Goal: Check status

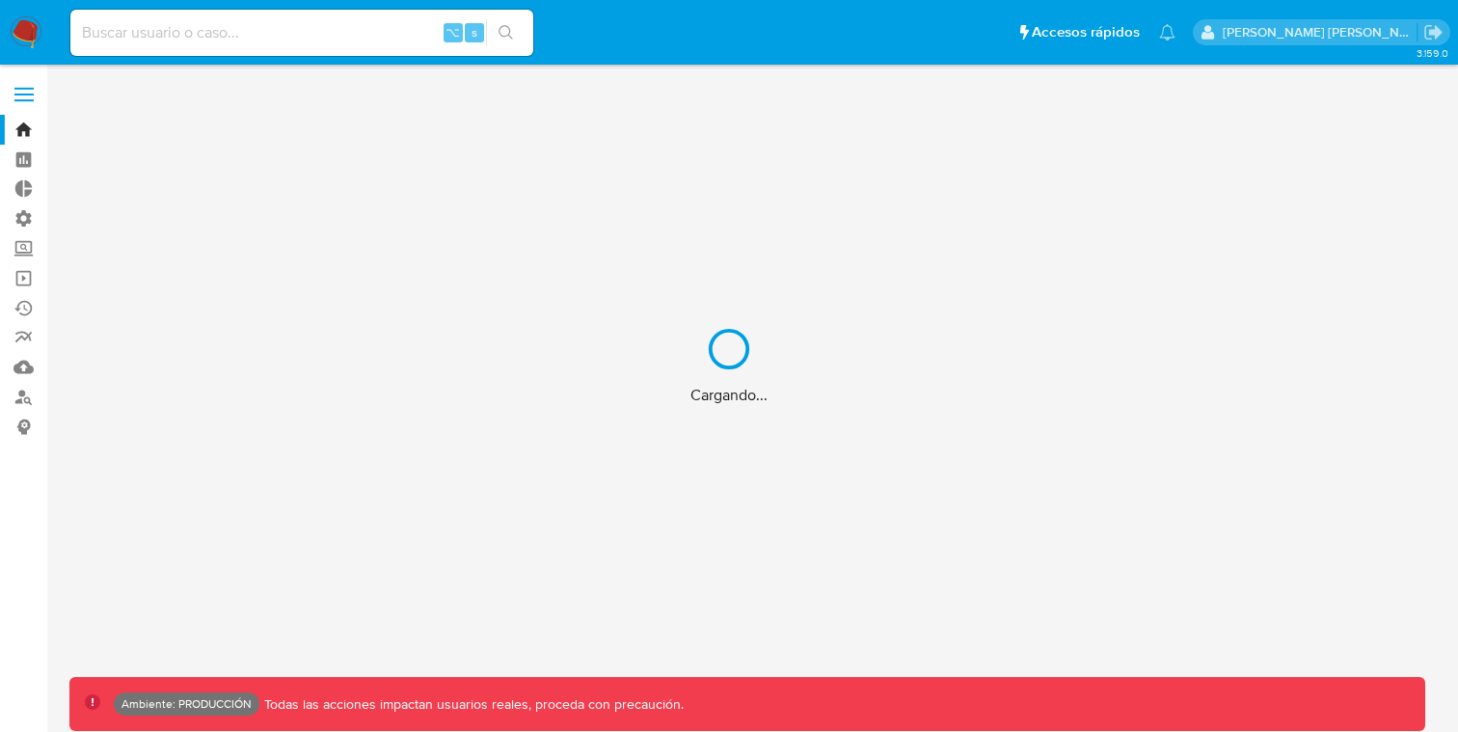
click at [329, 33] on div "Cargando..." at bounding box center [729, 366] width 1458 height 732
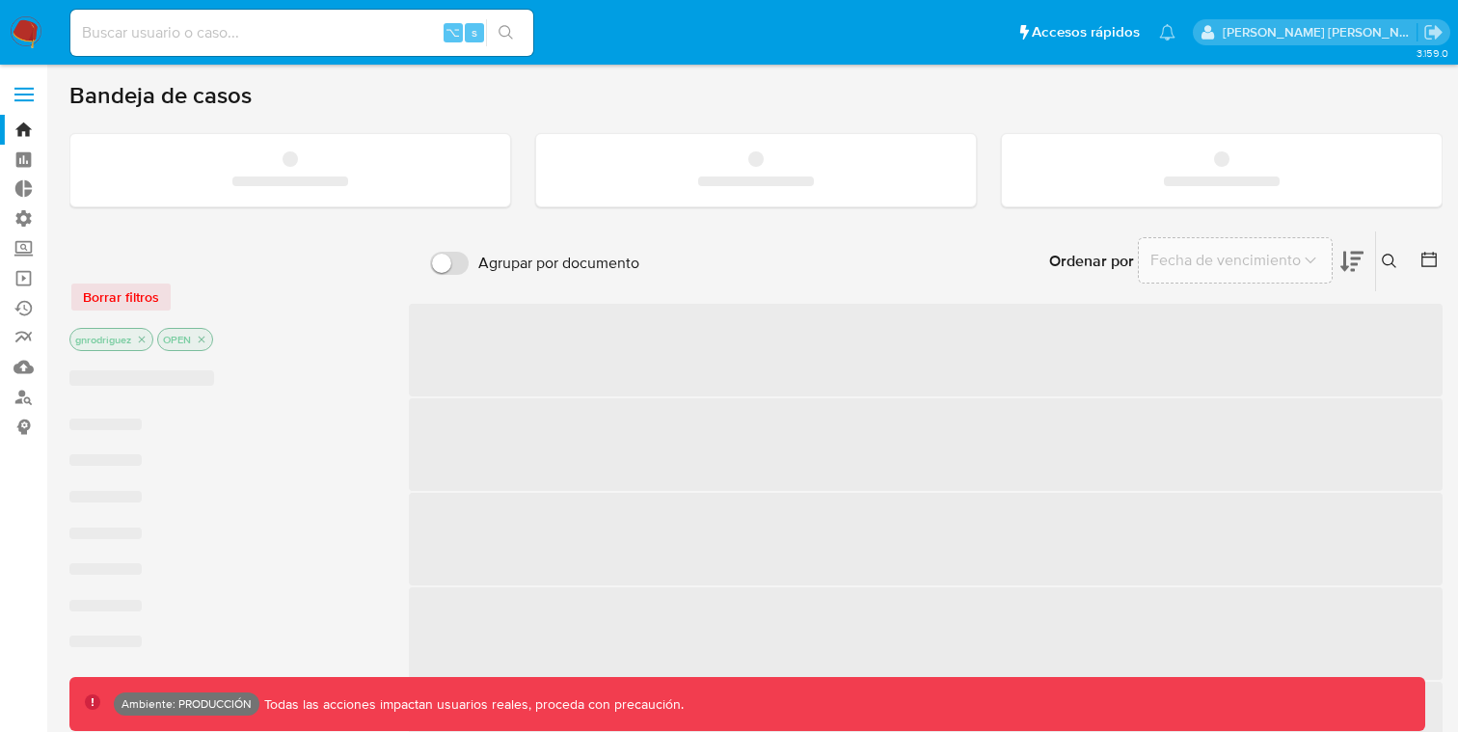
click at [225, 38] on input at bounding box center [301, 32] width 463 height 25
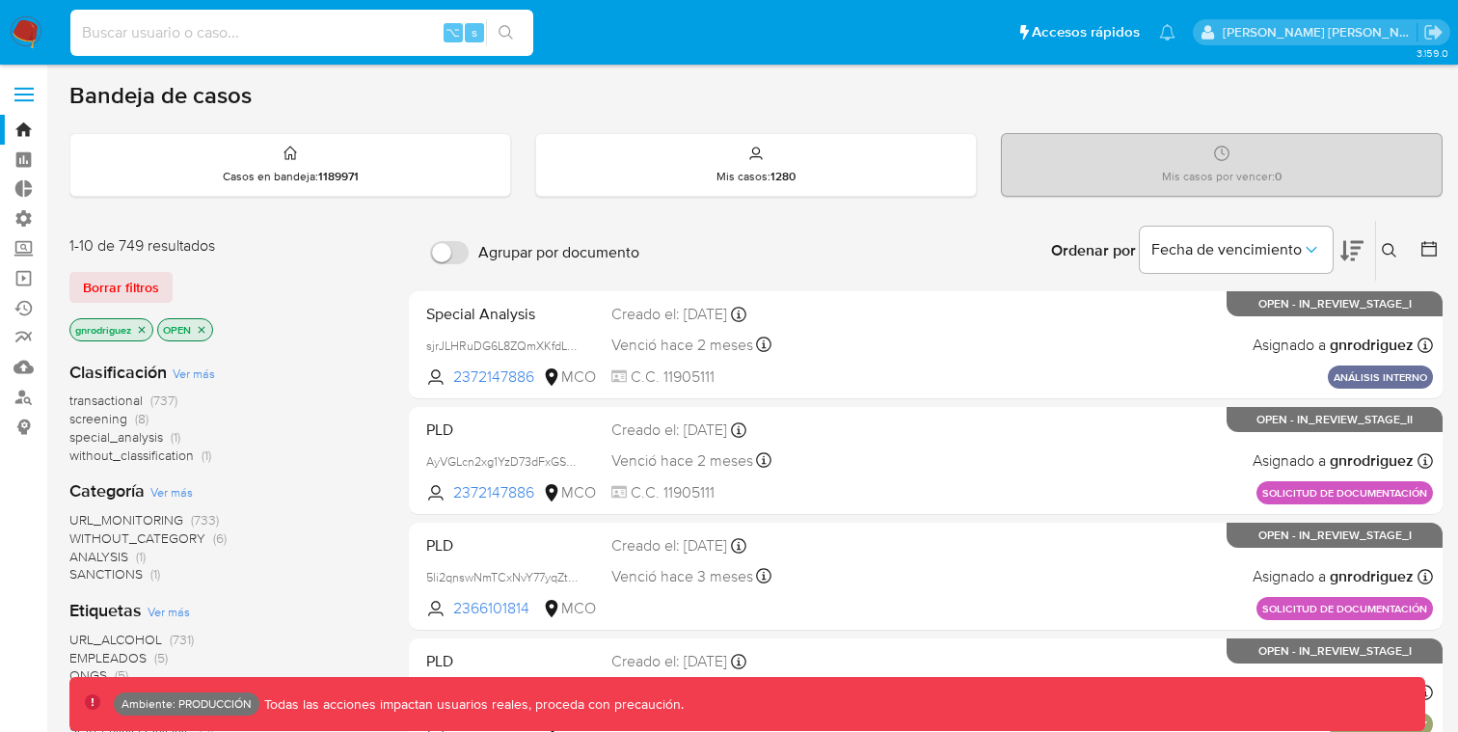
paste input "CeWUAM5Um7TcZqKpAMQtk22i"
type input "CeWUAM5Um7TcZqKpAMQtk22i"
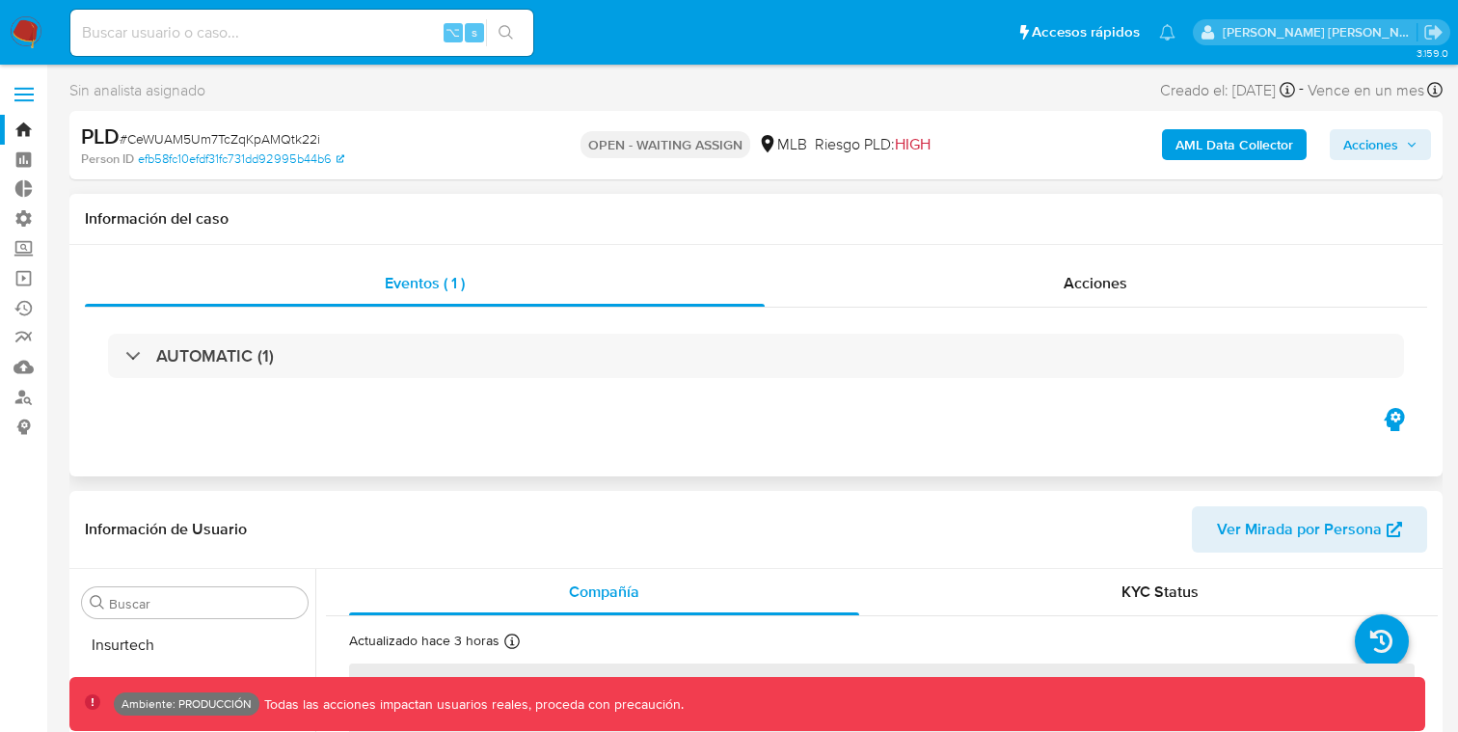
scroll to position [907, 0]
select select "10"
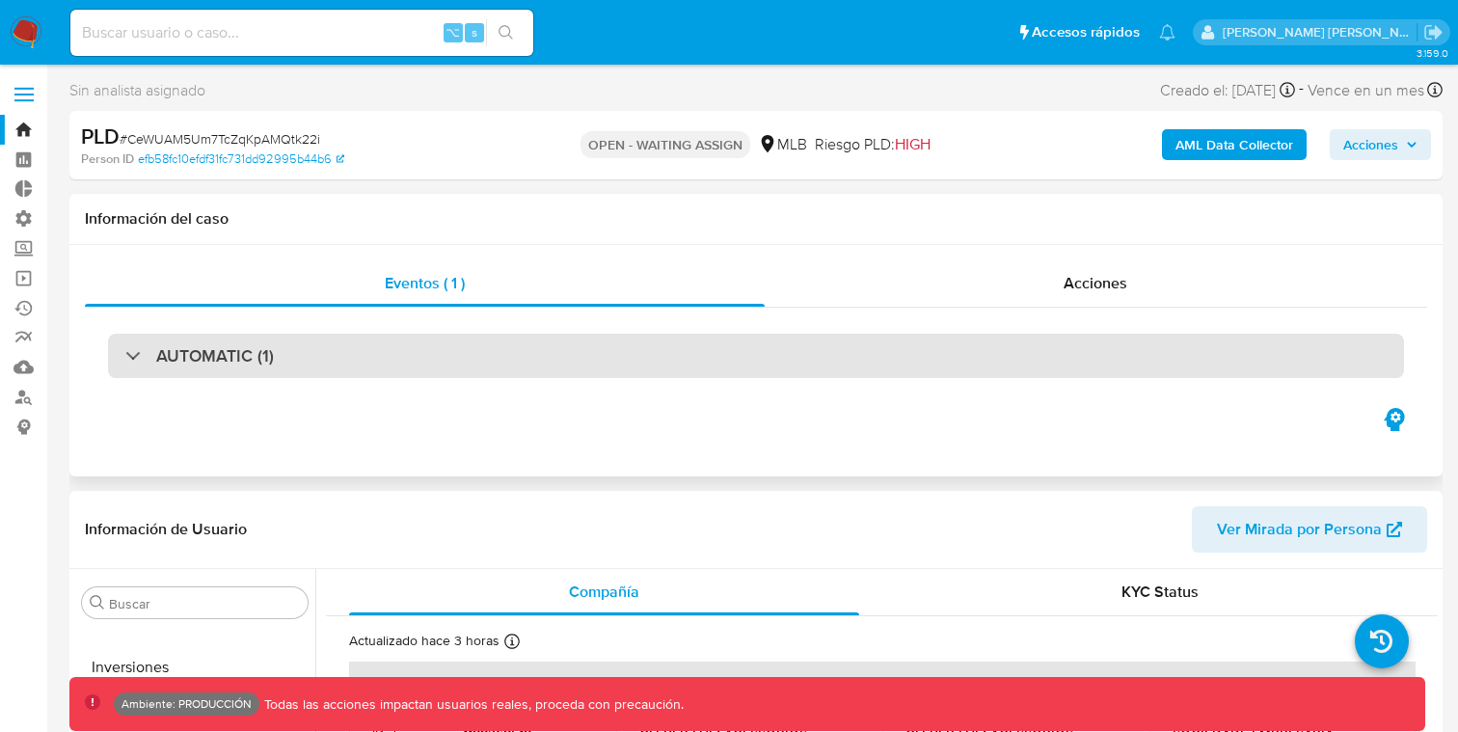
click at [702, 345] on div "AUTOMATIC (1)" at bounding box center [756, 356] width 1296 height 44
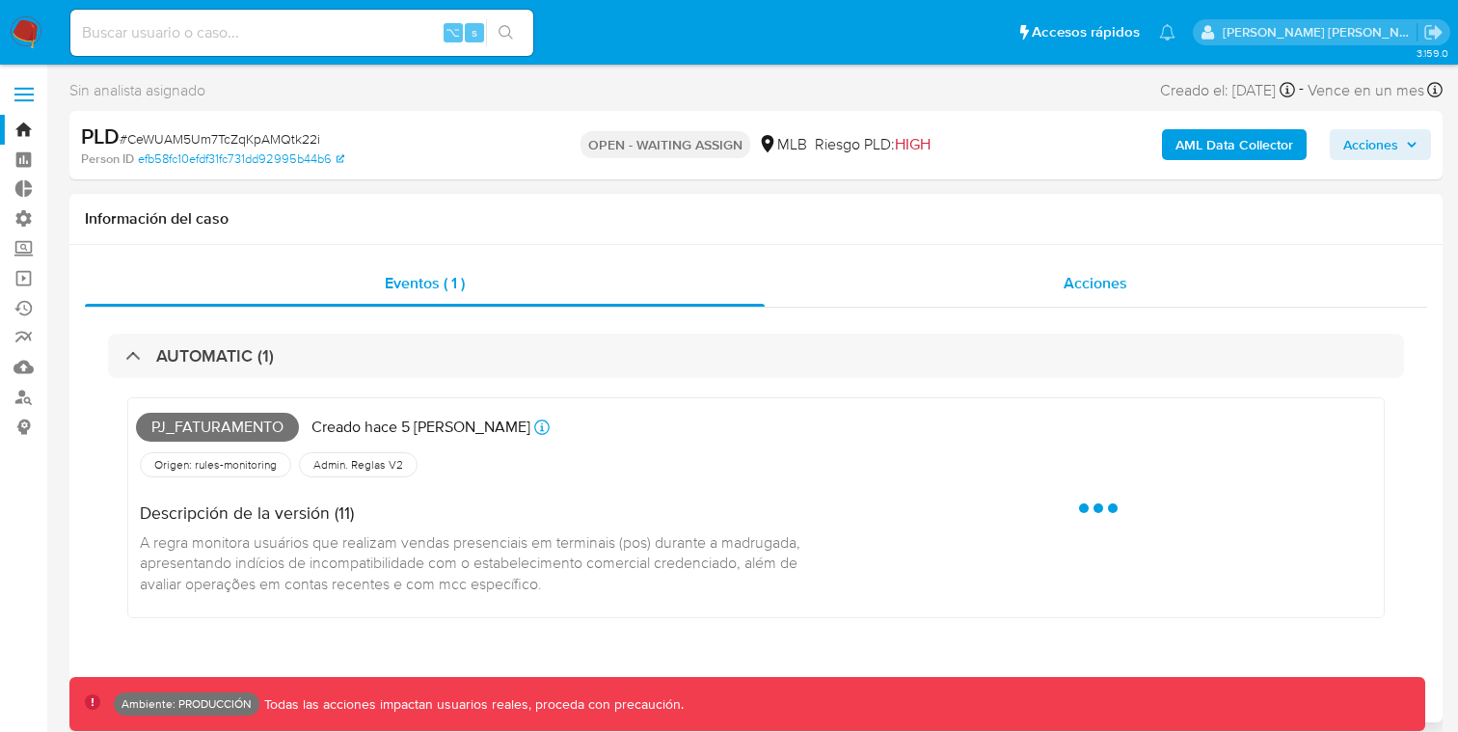
click at [999, 271] on div "Acciones" at bounding box center [1096, 283] width 663 height 46
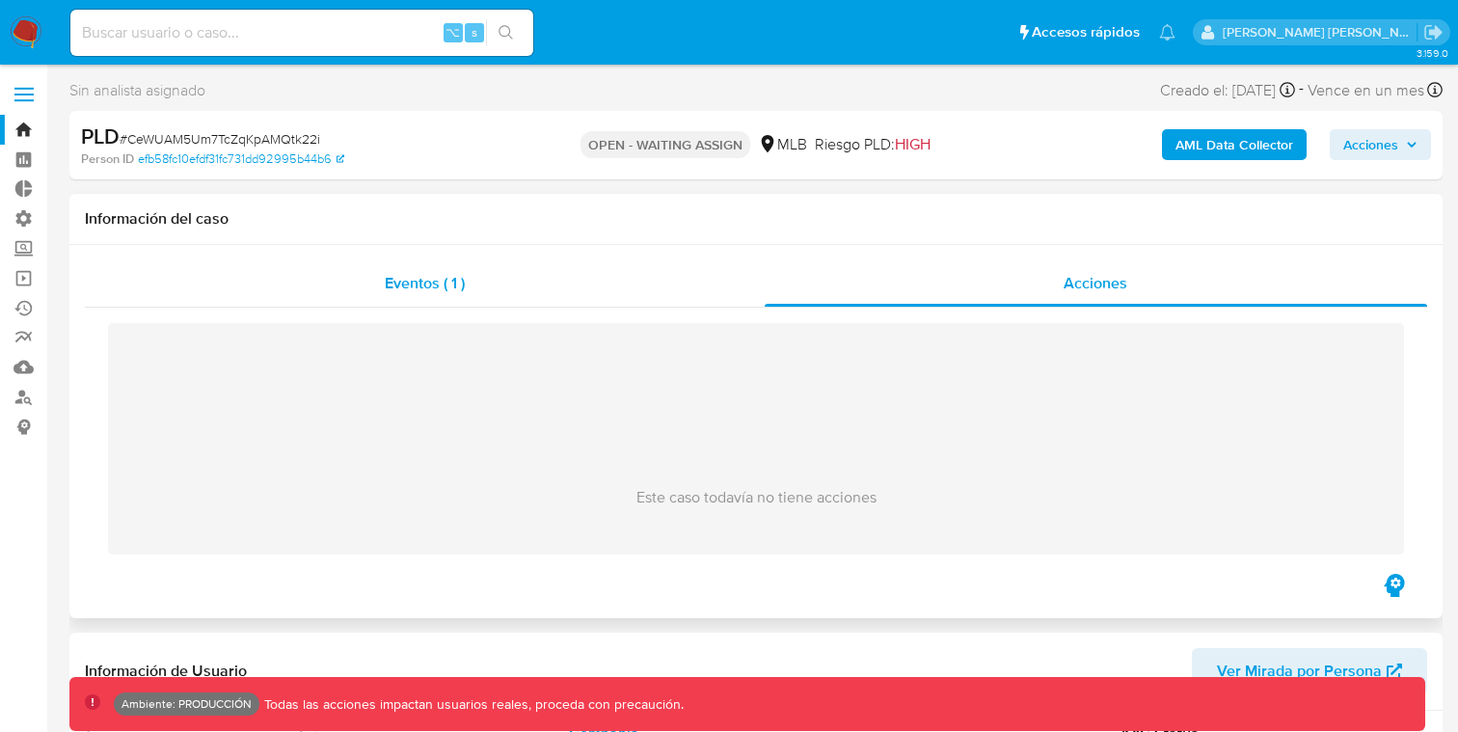
click at [720, 264] on div "Eventos ( 1 )" at bounding box center [425, 283] width 680 height 46
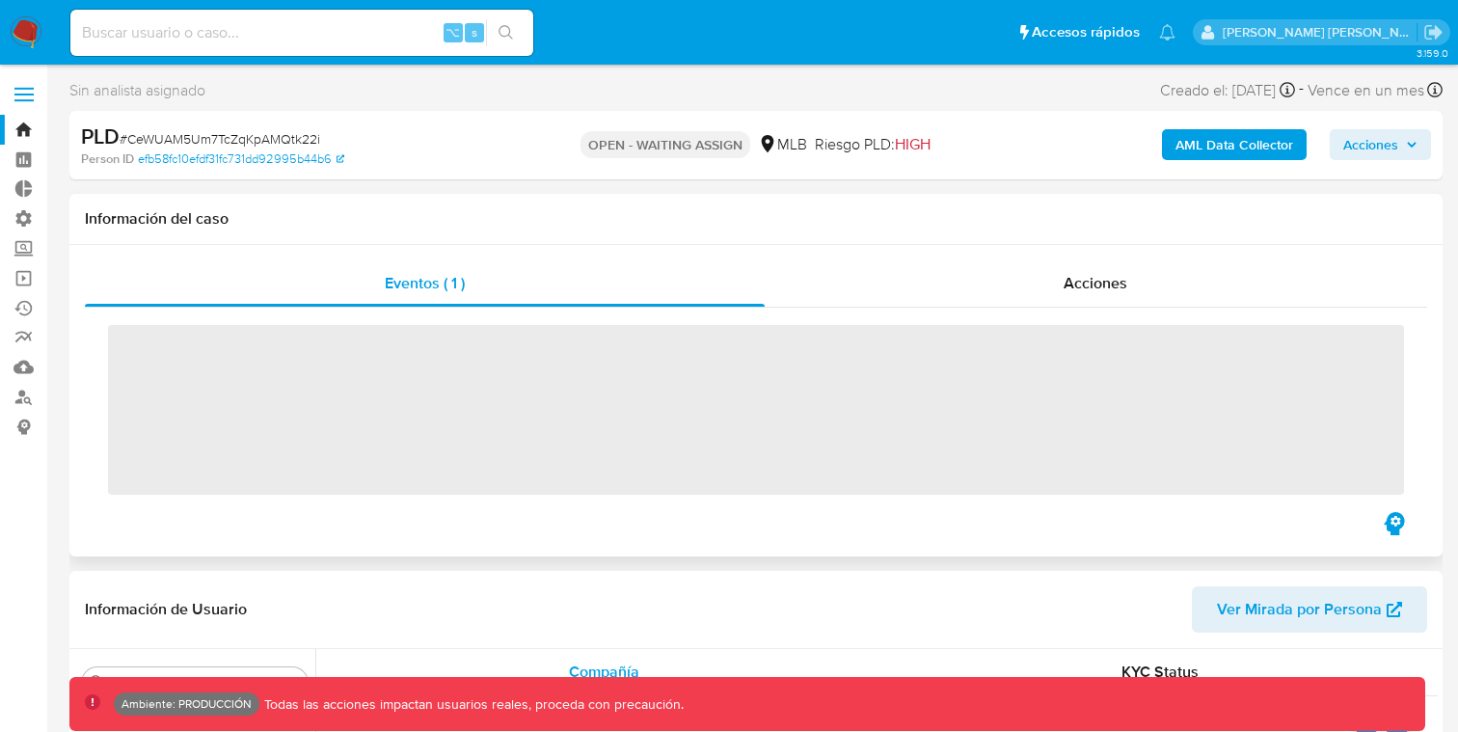
click at [839, 257] on div "Eventos ( 1 ) Acciones ‌" at bounding box center [755, 400] width 1373 height 311
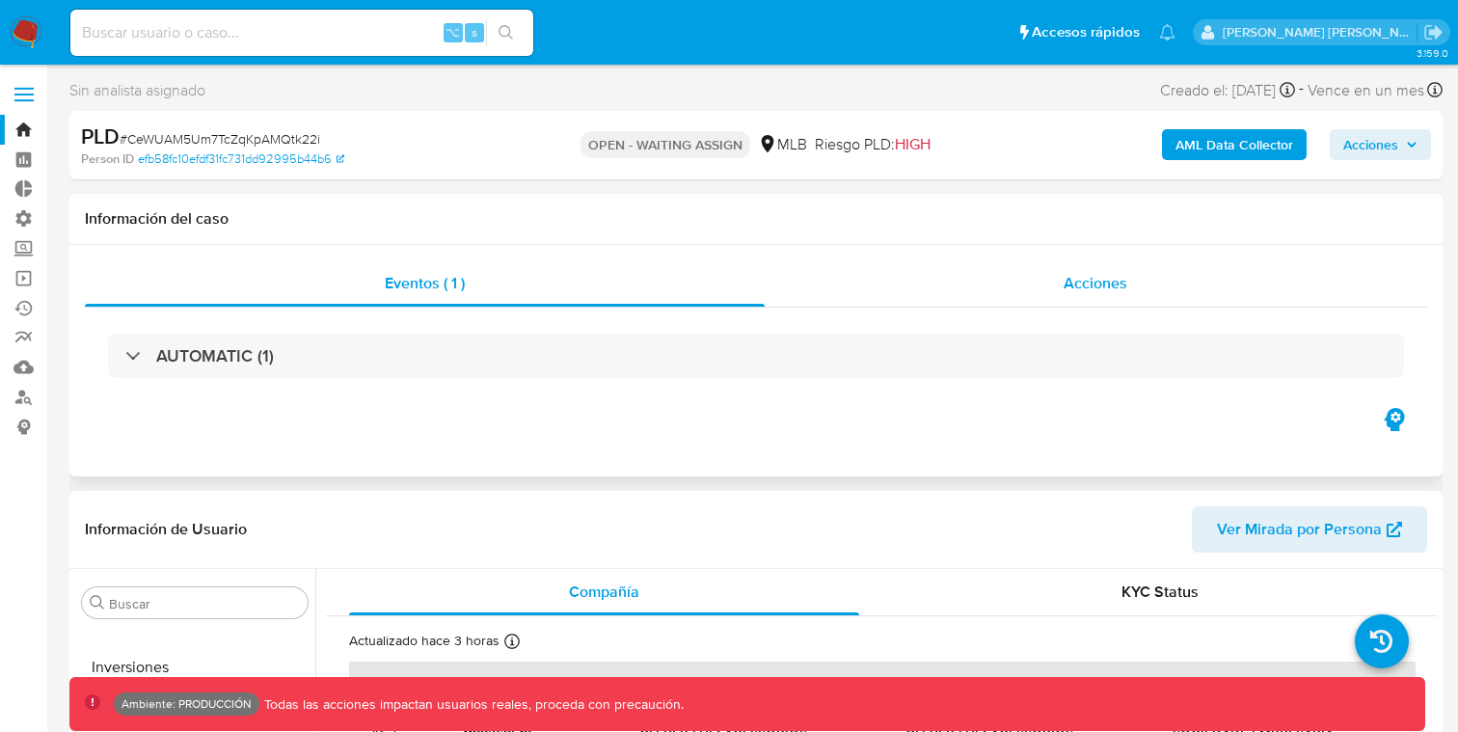
click at [829, 273] on div "Acciones" at bounding box center [1096, 283] width 663 height 46
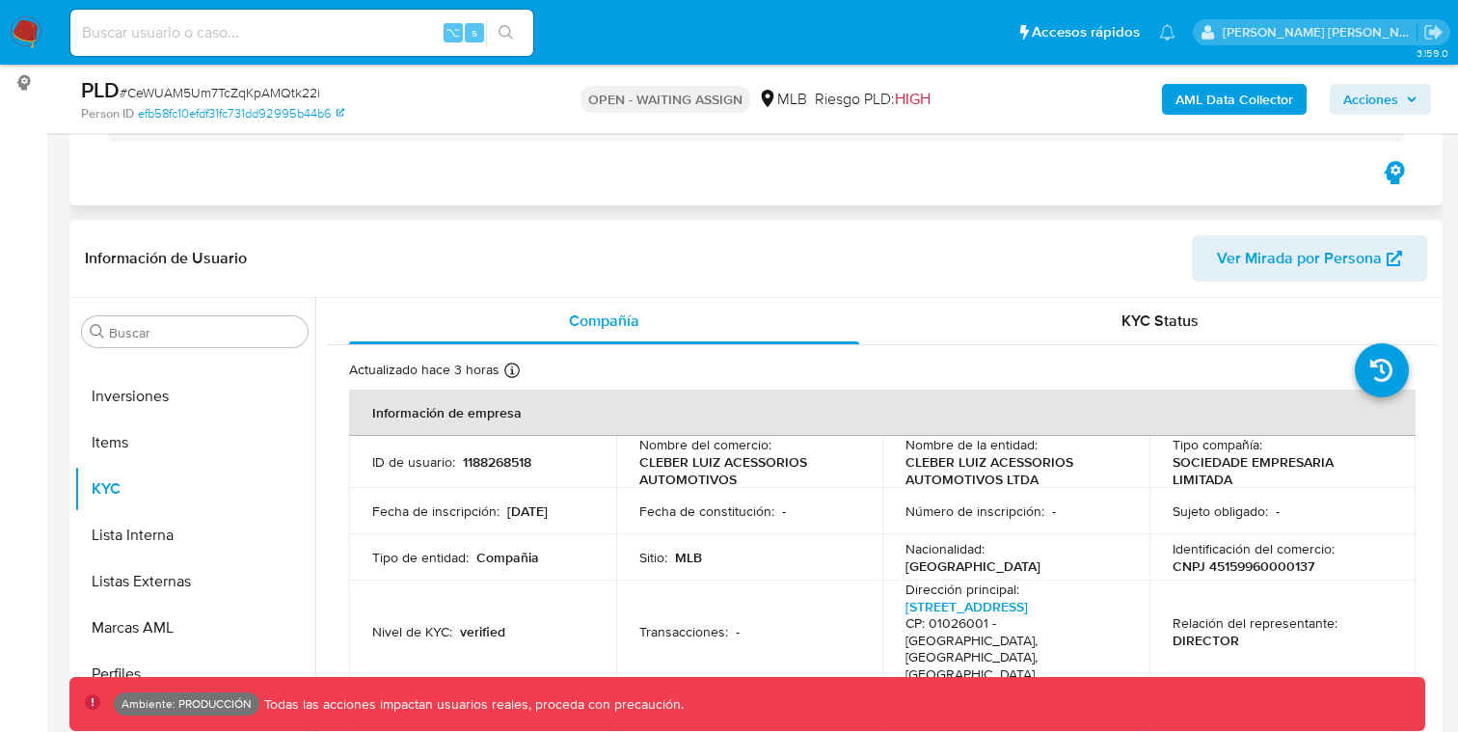
scroll to position [0, 0]
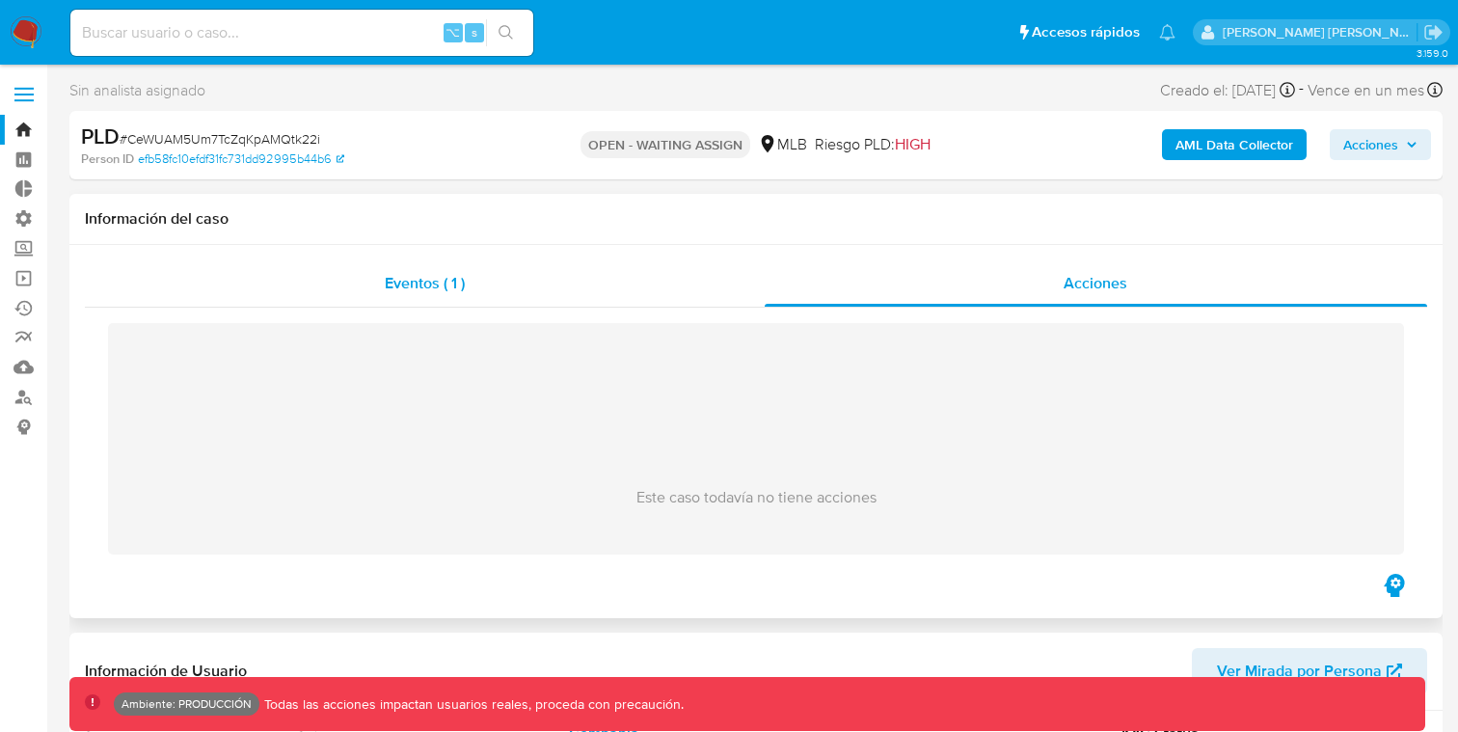
click at [455, 260] on div "Eventos ( 1 )" at bounding box center [425, 283] width 680 height 46
